Goal: Information Seeking & Learning: Learn about a topic

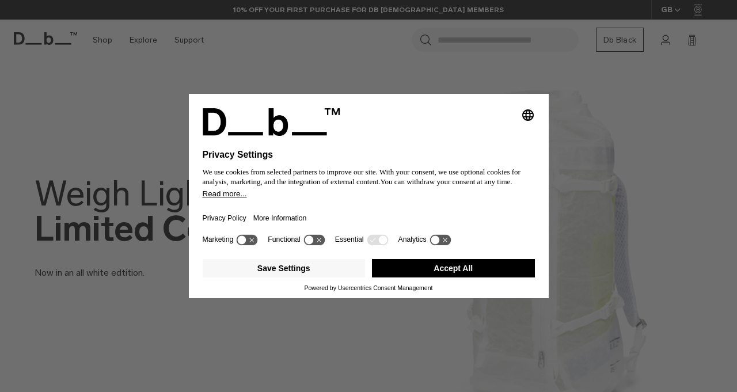
click at [423, 264] on button "Accept All" at bounding box center [453, 268] width 163 height 18
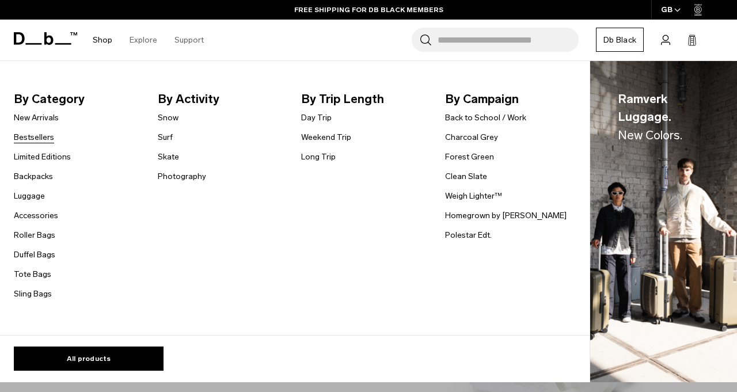
click at [42, 138] on link "Bestsellers" at bounding box center [34, 137] width 40 height 12
click at [39, 177] on link "Backpacks" at bounding box center [33, 176] width 39 height 12
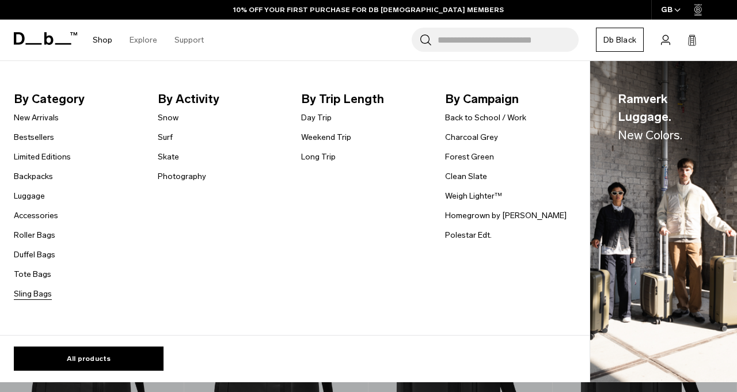
click at [31, 295] on link "Sling Bags" at bounding box center [33, 294] width 38 height 12
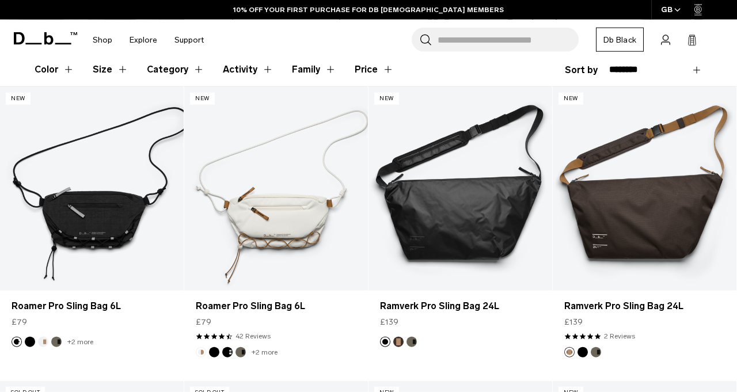
scroll to position [195, 0]
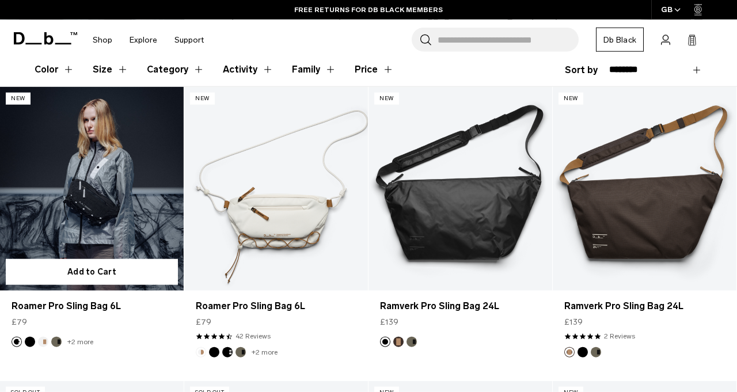
click at [100, 196] on link "Roamer Pro Sling Bag 6L" at bounding box center [92, 189] width 184 height 204
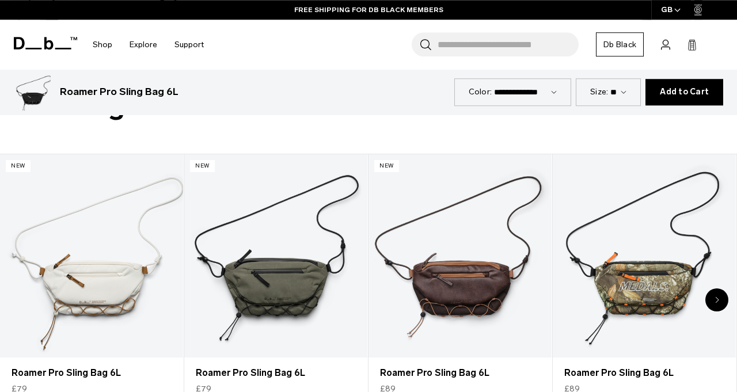
scroll to position [458, 0]
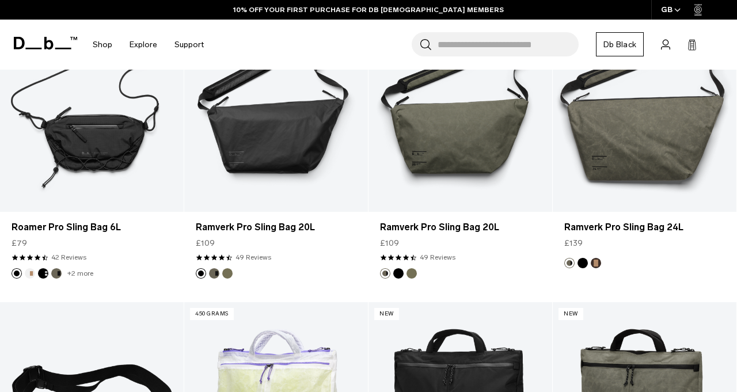
scroll to position [570, 0]
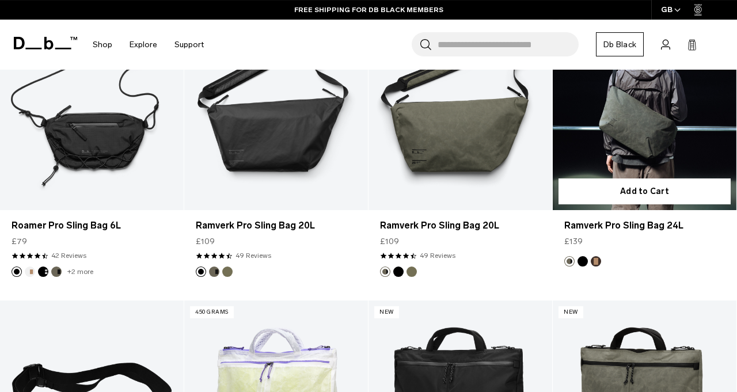
click at [649, 154] on link "Ramverk Pro Sling Bag 24L" at bounding box center [645, 108] width 184 height 204
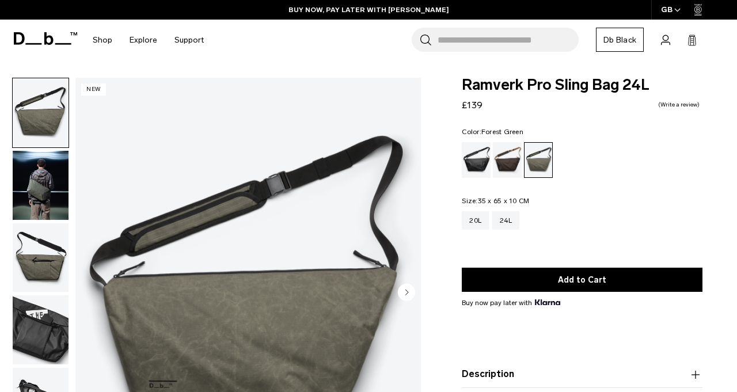
click at [592, 181] on div "Color: [GEOGRAPHIC_DATA] Out of stock Size: 35 x 65 x 10 CM Out of stock 20L 24L" at bounding box center [582, 187] width 241 height 118
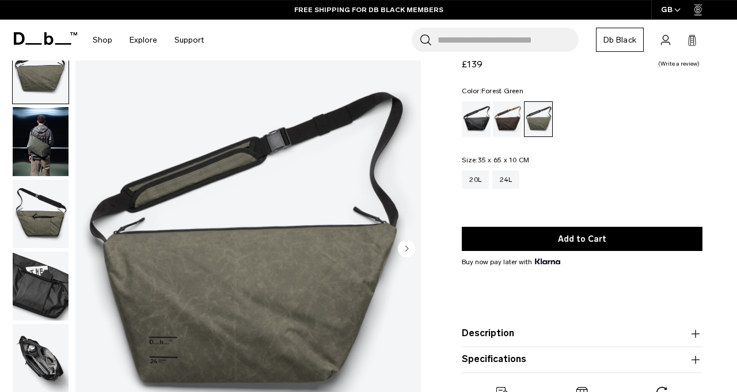
click at [484, 357] on button "Specifications" at bounding box center [582, 360] width 241 height 14
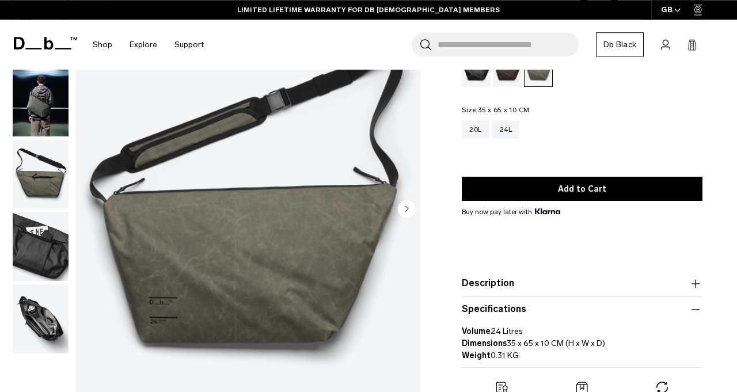
scroll to position [89, 0]
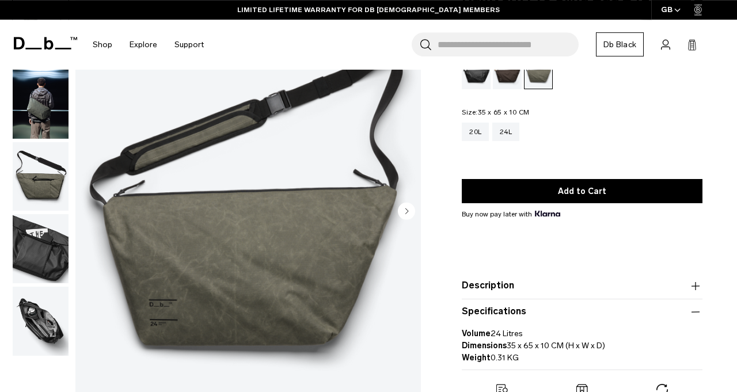
click at [481, 287] on button "Description" at bounding box center [582, 286] width 241 height 14
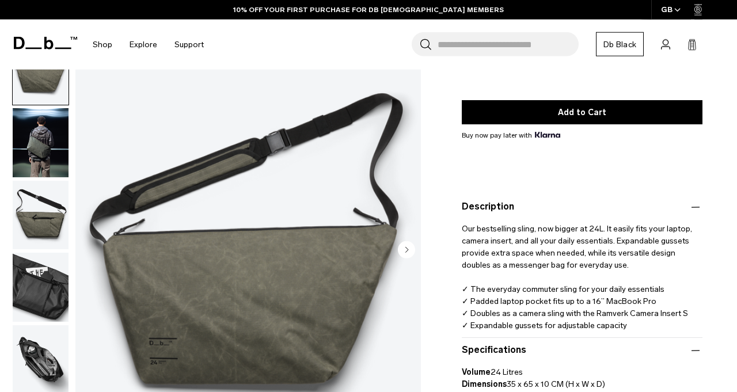
scroll to position [170, 0]
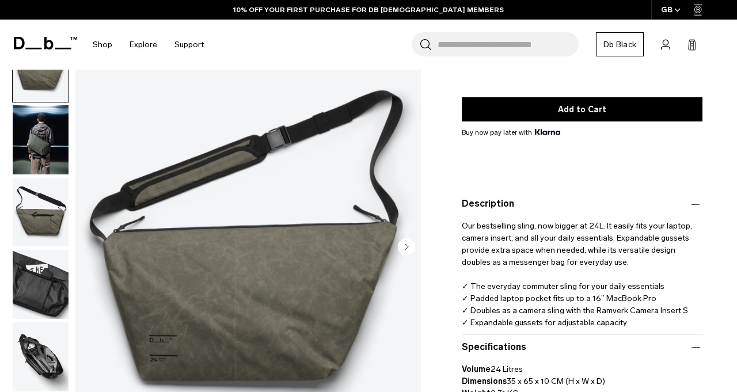
click at [35, 216] on img "button" at bounding box center [41, 211] width 56 height 69
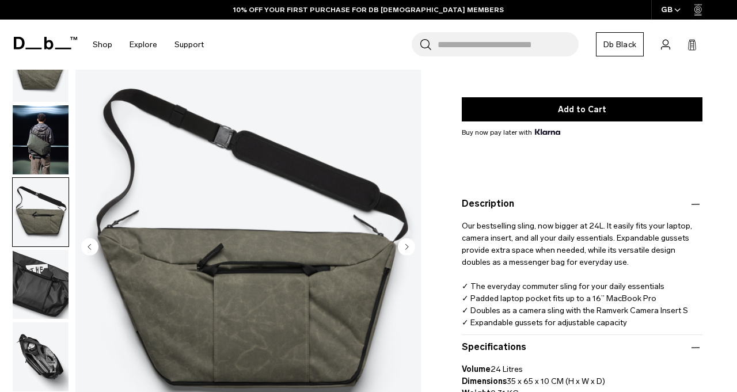
click at [37, 211] on img "button" at bounding box center [41, 211] width 56 height 69
click at [50, 300] on img "button" at bounding box center [41, 284] width 56 height 69
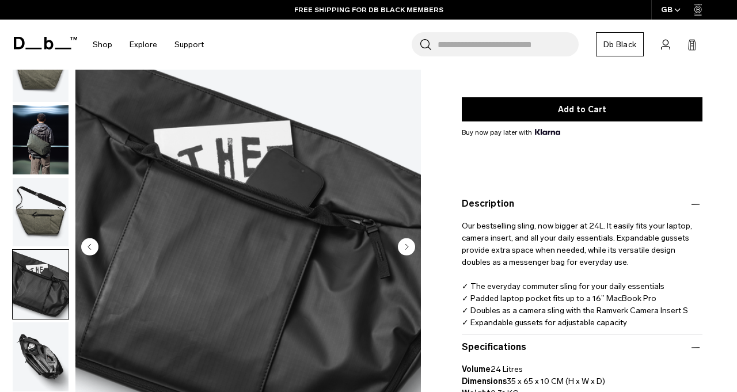
click at [36, 359] on img "button" at bounding box center [41, 356] width 56 height 69
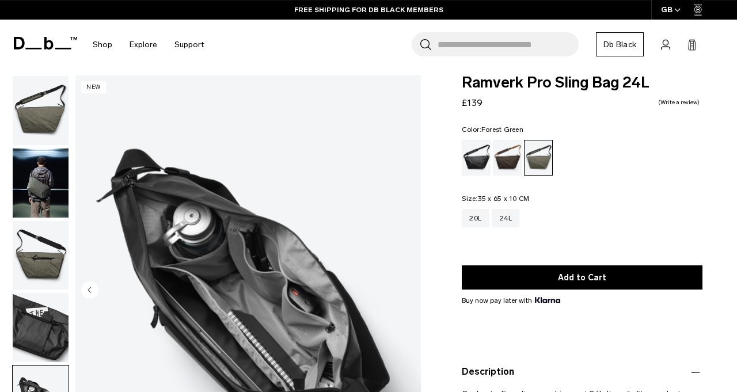
scroll to position [0, 0]
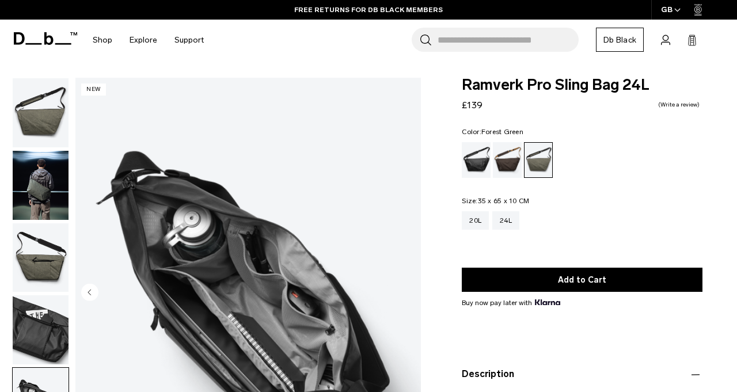
click at [30, 185] on img "button" at bounding box center [41, 185] width 56 height 69
